Goal: Task Accomplishment & Management: Complete application form

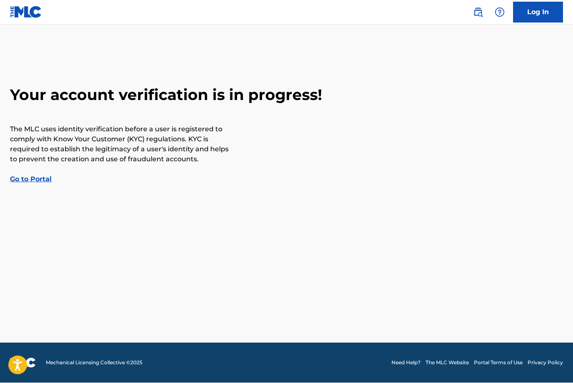
click at [545, 16] on link "Log In" at bounding box center [538, 12] width 50 height 21
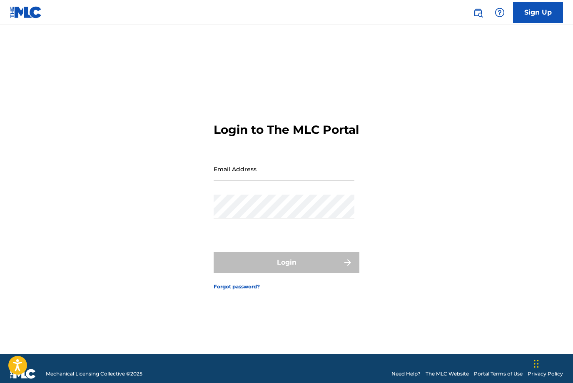
click at [306, 181] on input "Email Address" at bounding box center [284, 169] width 141 height 24
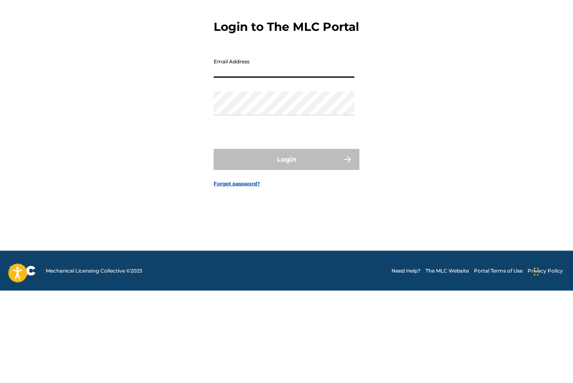
click at [321, 146] on input "Email Address" at bounding box center [284, 158] width 141 height 24
click at [323, 146] on input "Email Address" at bounding box center [284, 158] width 141 height 24
click at [325, 146] on input "Email Address" at bounding box center [284, 158] width 141 height 24
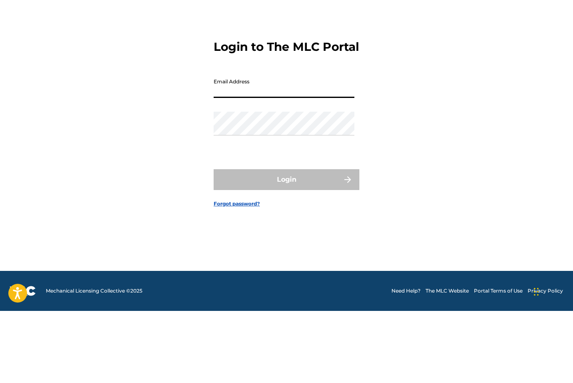
click at [305, 146] on input "Email Address" at bounding box center [284, 158] width 141 height 24
type input "*"
click at [342, 146] on input "*" at bounding box center [284, 158] width 141 height 24
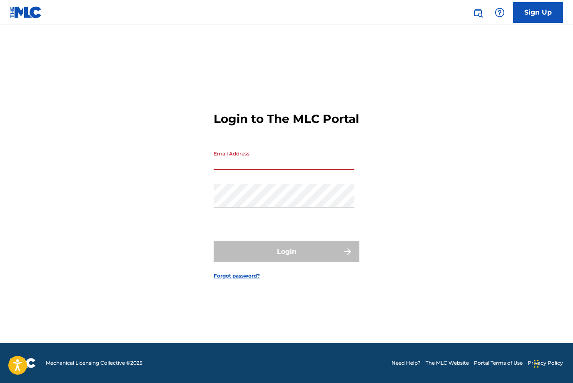
scroll to position [0, 0]
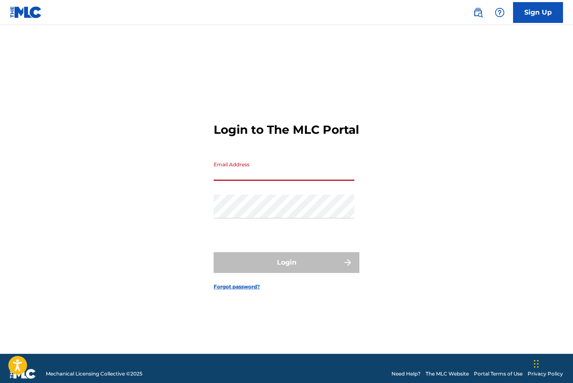
click at [314, 137] on h3 "Login to The MLC Portal" at bounding box center [286, 129] width 145 height 15
click at [286, 181] on input "Email Address" at bounding box center [284, 169] width 141 height 24
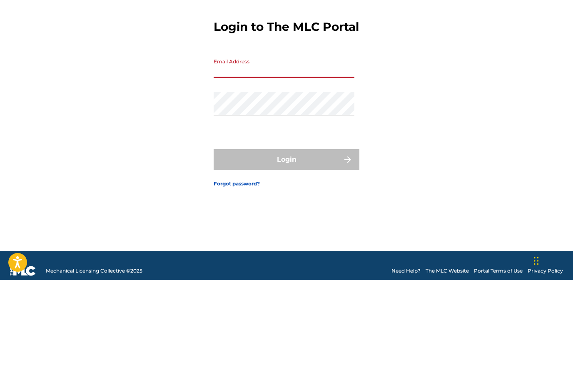
click at [313, 157] on input "Email Address" at bounding box center [284, 169] width 141 height 24
click at [312, 157] on input "Email Address" at bounding box center [284, 169] width 141 height 24
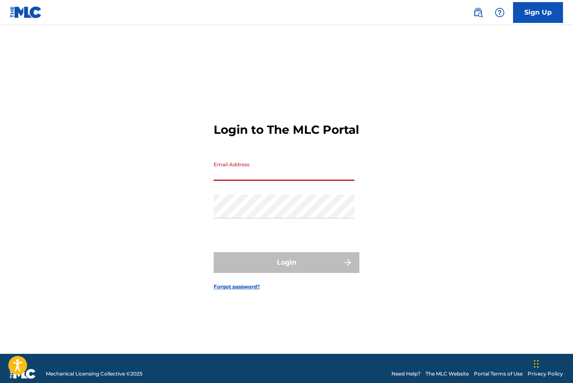
click at [201, 118] on div "Login to The MLC Portal Email Address Password Login Forgot password?" at bounding box center [286, 200] width 573 height 308
click at [199, 117] on div "Login to The MLC Portal Email Address Password Login Forgot password?" at bounding box center [286, 200] width 573 height 308
click at [301, 181] on input "Email Address" at bounding box center [284, 169] width 141 height 24
type input "[EMAIL_ADDRESS][DOMAIN_NAME]"
click at [303, 232] on div "Password" at bounding box center [284, 212] width 141 height 37
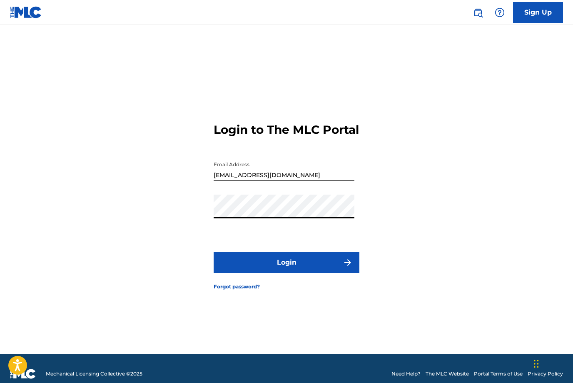
click at [338, 273] on button "Login" at bounding box center [287, 262] width 146 height 21
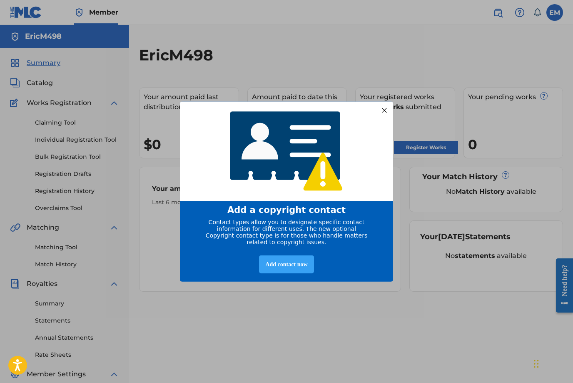
click at [293, 266] on div "Add contact now" at bounding box center [286, 264] width 55 height 18
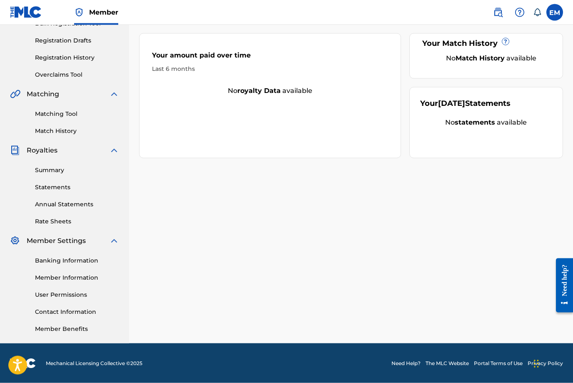
scroll to position [134, 0]
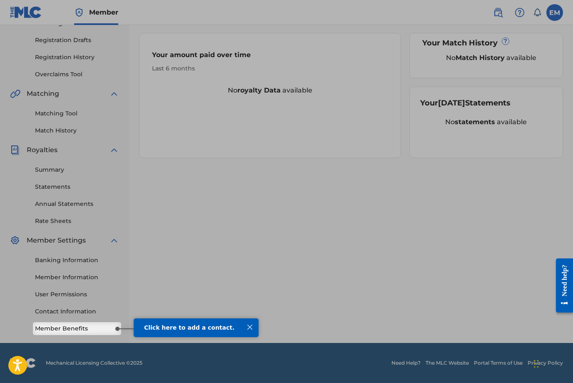
click at [214, 324] on span "Click here to add a contact." at bounding box center [189, 327] width 90 height 7
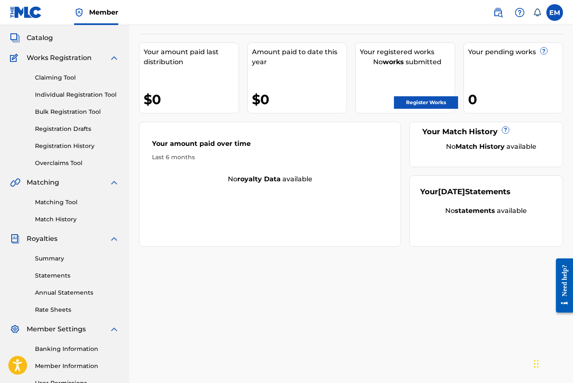
scroll to position [0, 0]
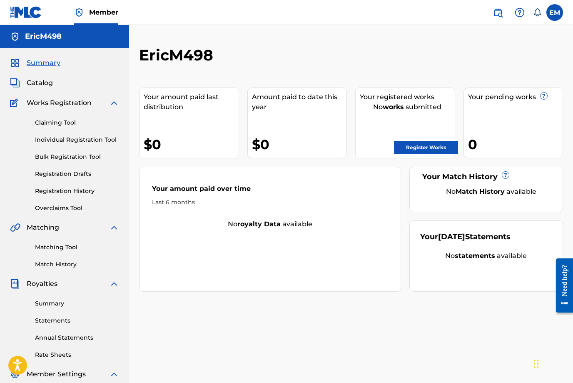
click at [38, 75] on div "Summary Catalog Works Registration Claiming Tool Individual Registration Tool B…" at bounding box center [64, 262] width 129 height 428
click at [44, 92] on div "Summary Catalog Works Registration Claiming Tool Individual Registration Tool B…" at bounding box center [64, 262] width 129 height 428
click at [42, 83] on span "Catalog" at bounding box center [40, 83] width 26 height 10
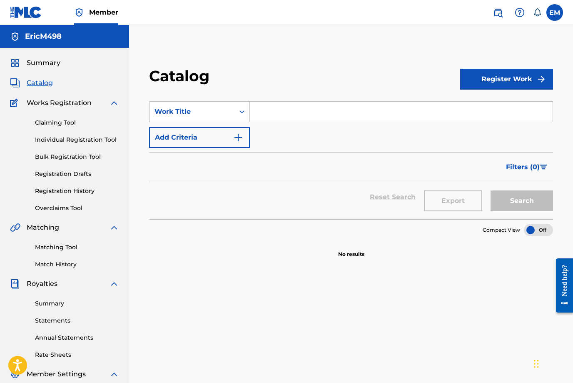
click at [522, 66] on div "Catalog Register Work SearchWithCriteriaf2b3c76b-67ec-4fd1-8405-a88f66e232f8 Wo…" at bounding box center [351, 261] width 444 height 431
click at [528, 79] on button "Register Work" at bounding box center [506, 79] width 93 height 21
click at [505, 108] on link "Individual" at bounding box center [506, 106] width 93 height 20
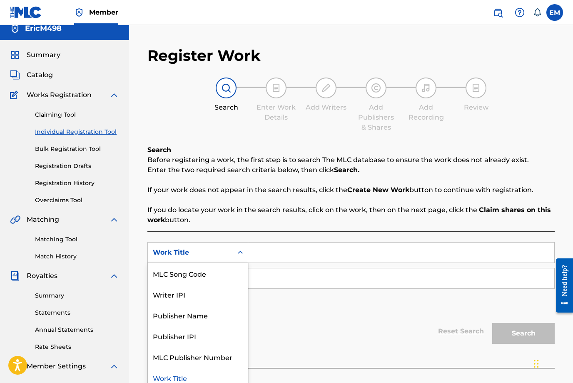
scroll to position [5, 0]
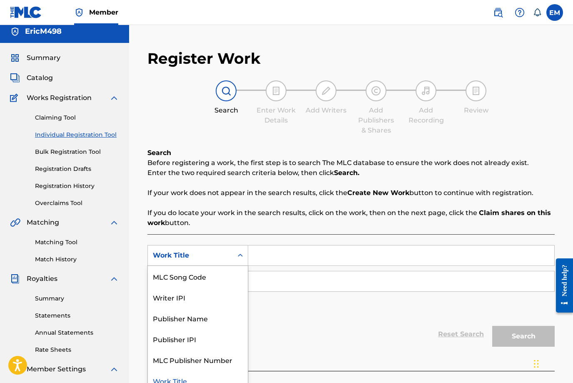
click at [202, 325] on div "Publisher Name" at bounding box center [198, 317] width 100 height 21
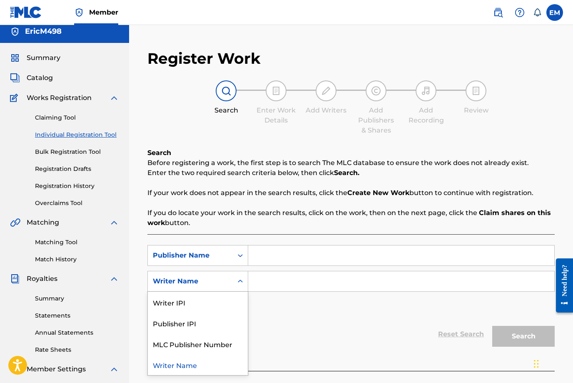
click at [195, 367] on div "Writer Name" at bounding box center [198, 364] width 100 height 21
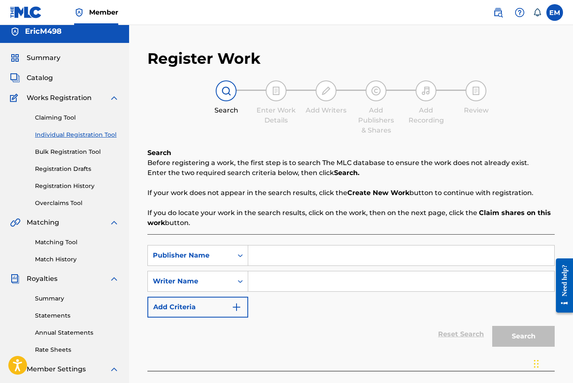
click at [229, 304] on button "Add Criteria" at bounding box center [197, 306] width 101 height 21
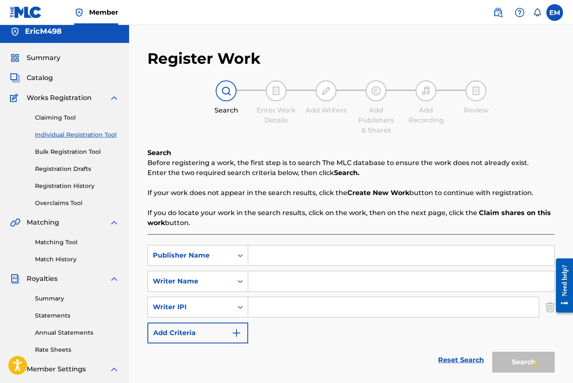
click at [284, 274] on input "Search Form" at bounding box center [401, 281] width 306 height 20
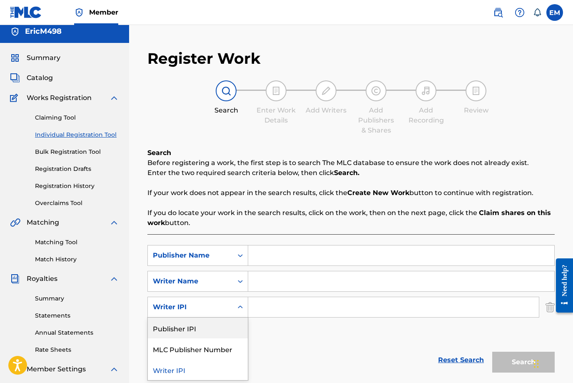
click at [205, 332] on div "Publisher IPI" at bounding box center [198, 327] width 100 height 21
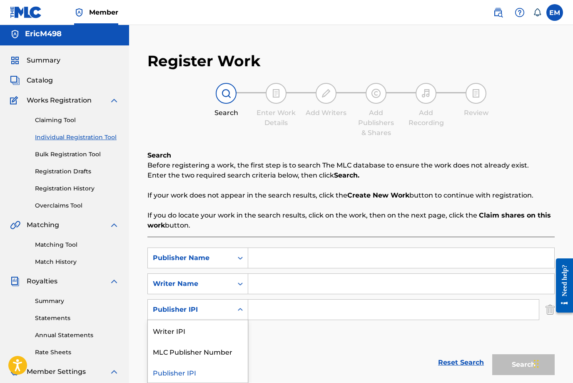
scroll to position [3, 0]
